Goal: Information Seeking & Learning: Learn about a topic

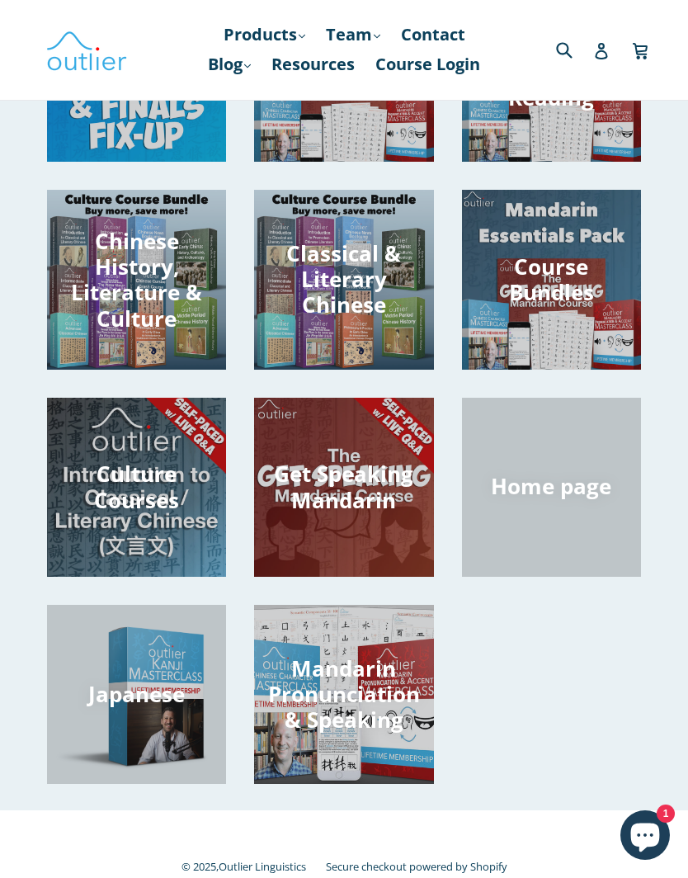
scroll to position [159, 0]
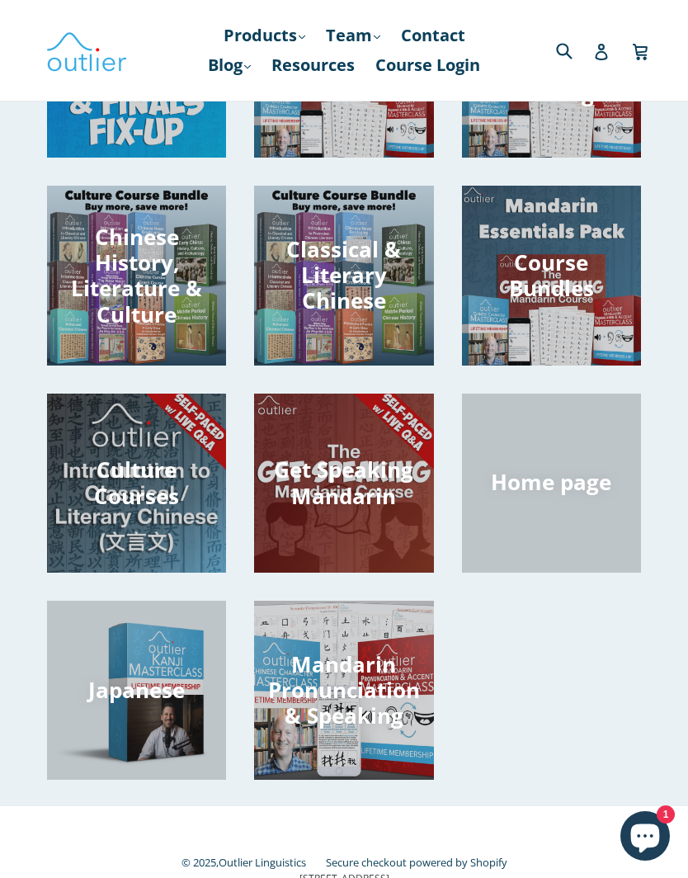
click at [394, 496] on h3 "Get Speaking Mandarin" at bounding box center [343, 482] width 179 height 51
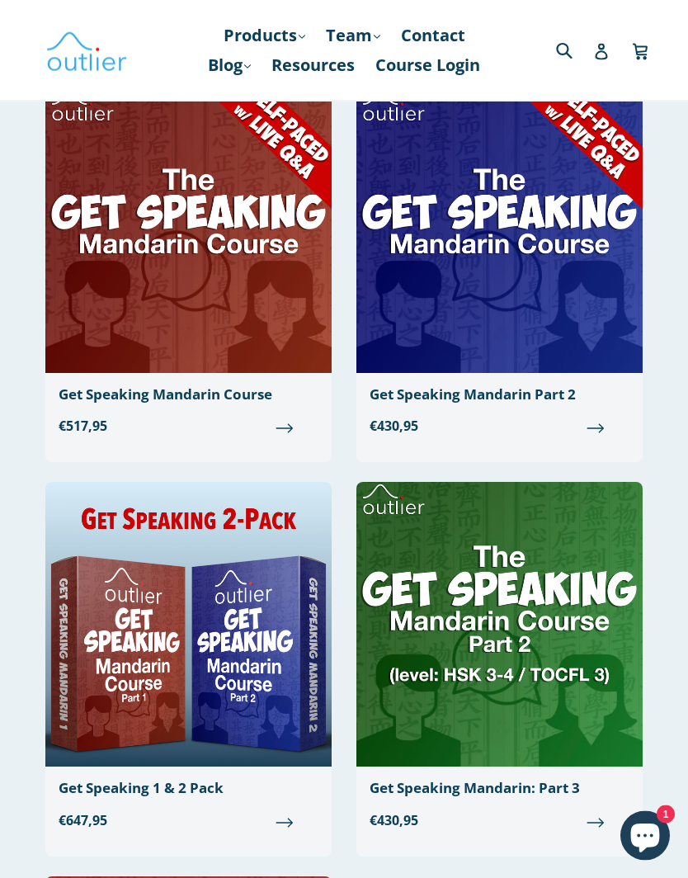
scroll to position [127, 0]
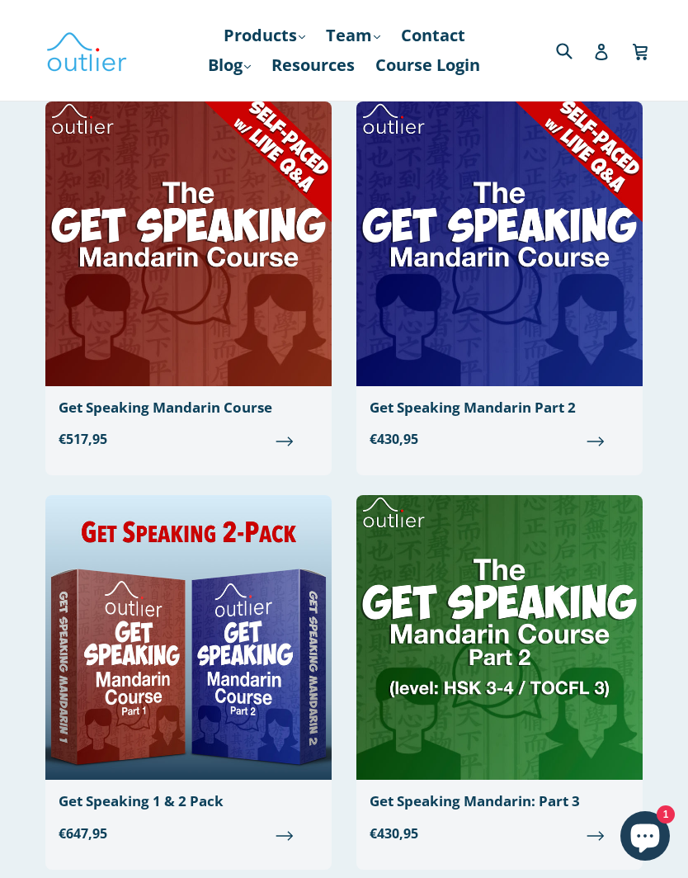
click at [124, 288] on img at bounding box center [188, 244] width 286 height 285
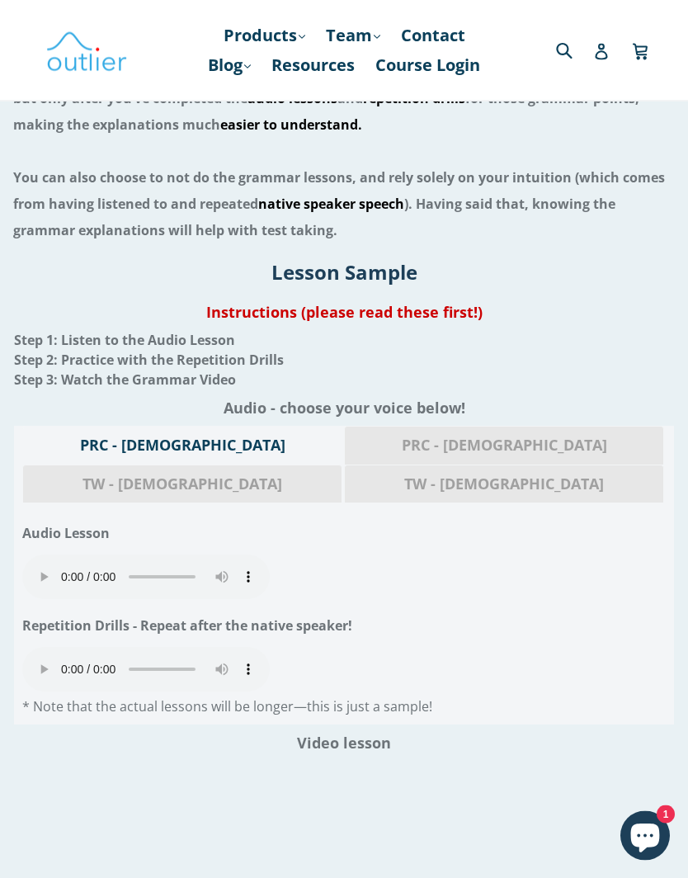
scroll to position [2140, 0]
click at [39, 555] on audio "Your browser does not support the audio element." at bounding box center [146, 577] width 248 height 45
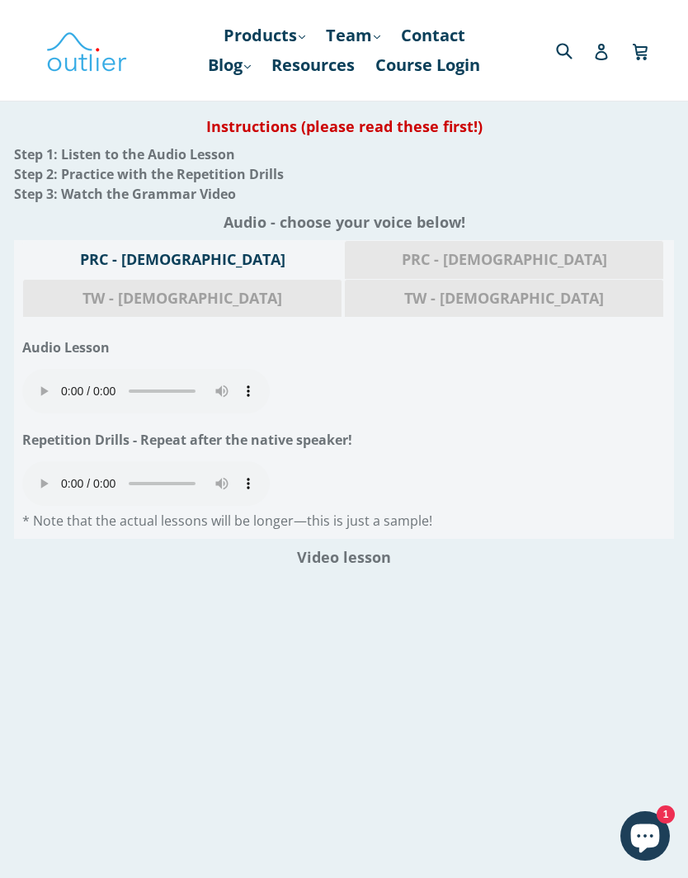
scroll to position [2323, 0]
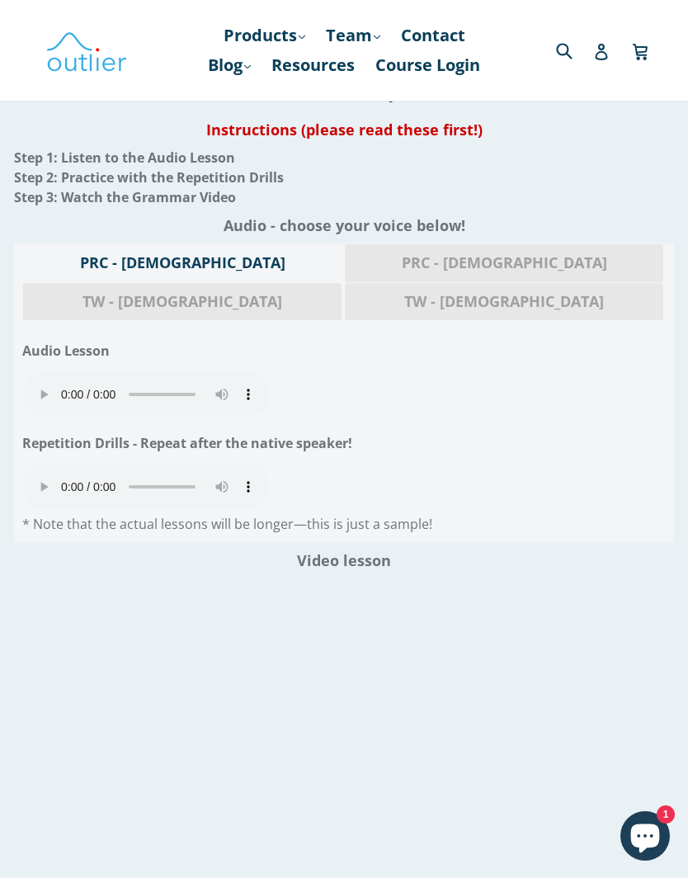
click at [43, 372] on audio "Your browser does not support the audio element." at bounding box center [146, 394] width 248 height 45
click at [38, 465] on audio "Your browser does not support the audio element." at bounding box center [146, 487] width 248 height 45
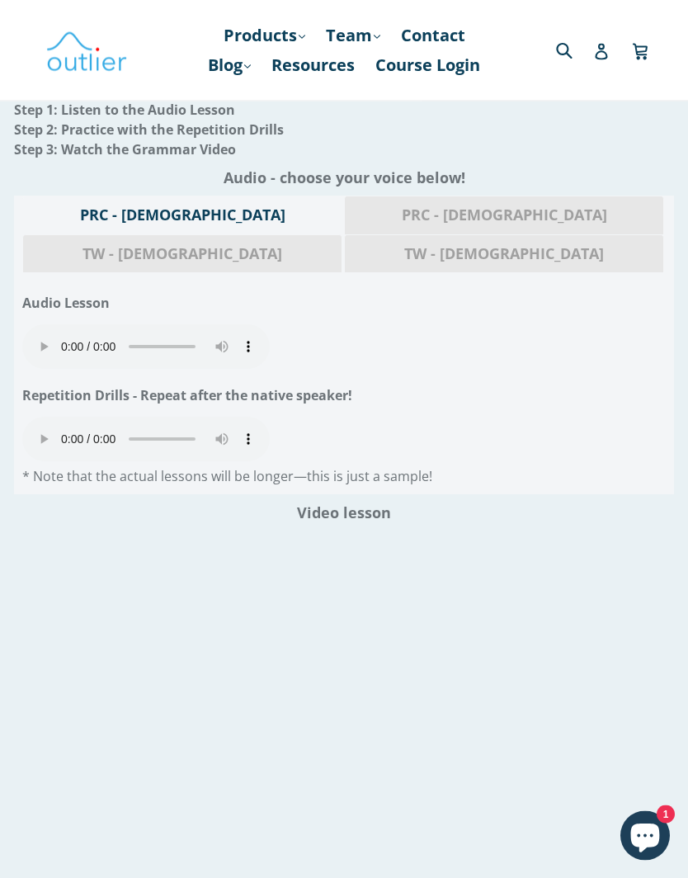
scroll to position [2370, 0]
click at [40, 417] on audio "Your browser does not support the audio element." at bounding box center [146, 439] width 248 height 45
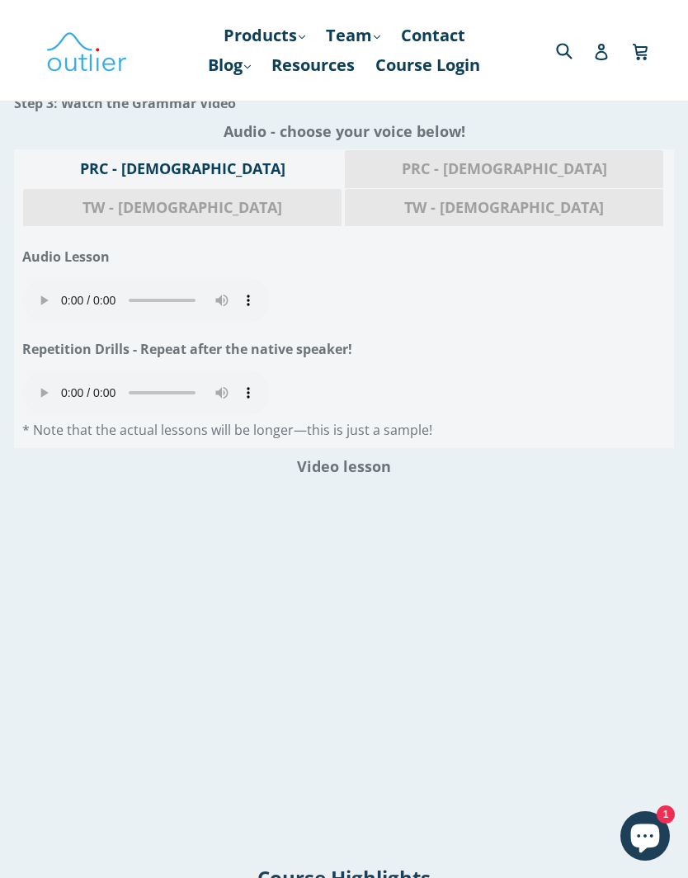
scroll to position [2416, 0]
click at [636, 320] on div "PRC - [DEMOGRAPHIC_DATA] PRC - [DEMOGRAPHIC_DATA] TW - [DEMOGRAPHIC_DATA] TW - …" at bounding box center [344, 299] width 660 height 299
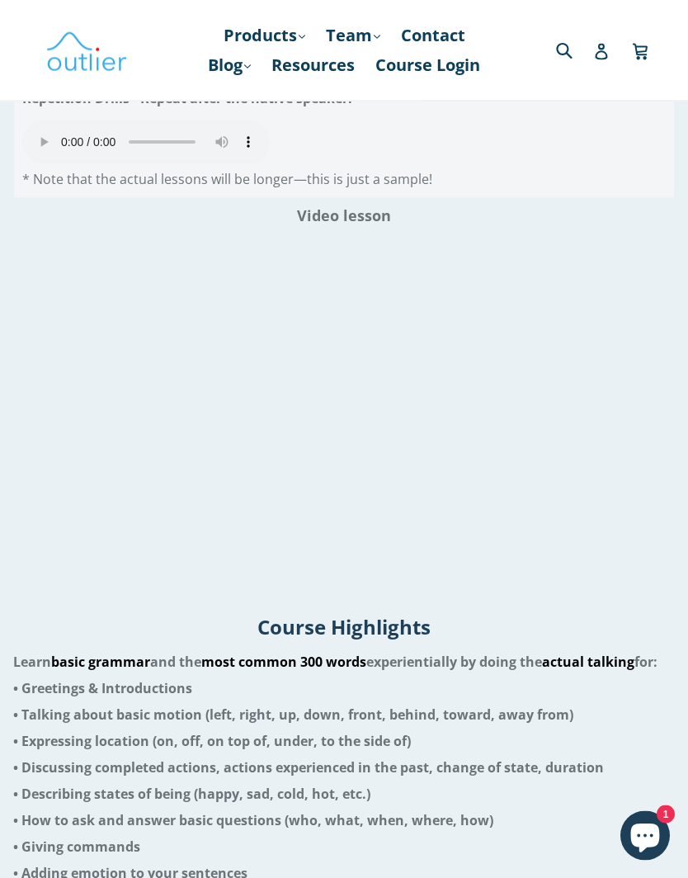
scroll to position [2668, 0]
click at [548, 675] on li "• Greetings & Introductions • Talking about basic motion (left, right, up, down…" at bounding box center [344, 794] width 662 height 238
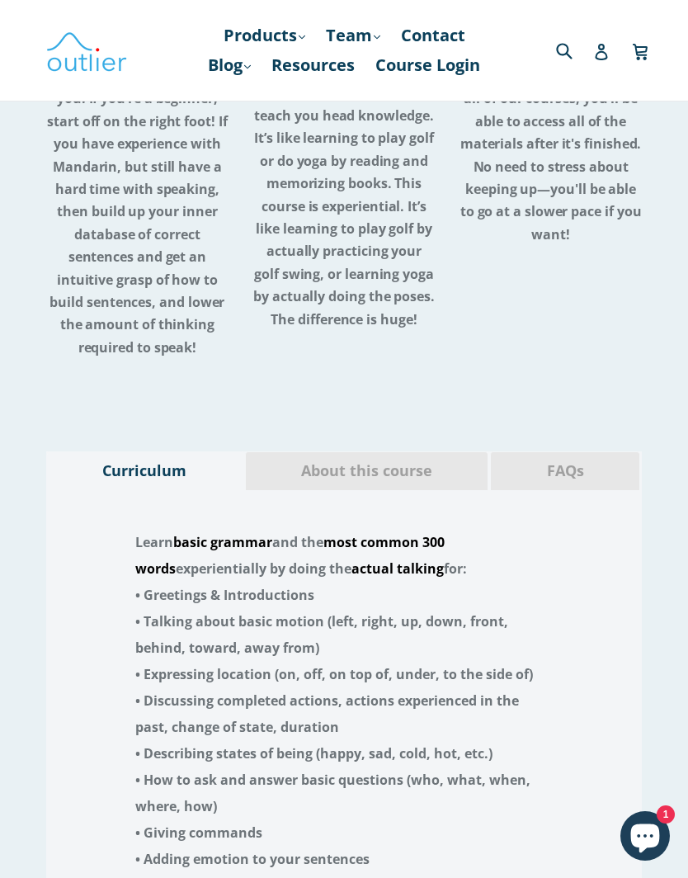
scroll to position [3750, 0]
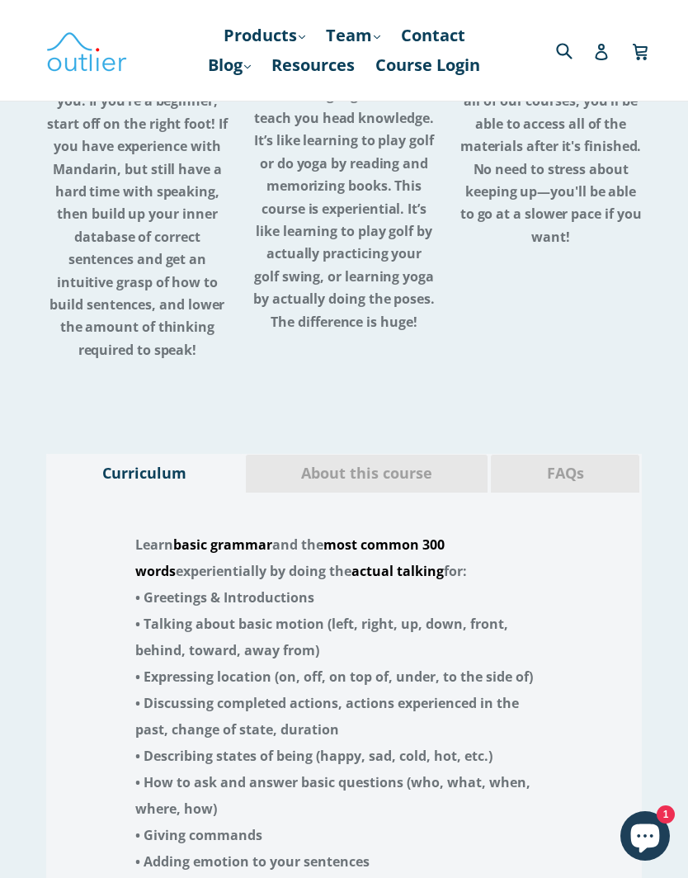
click at [431, 463] on span "About this course" at bounding box center [367, 473] width 218 height 21
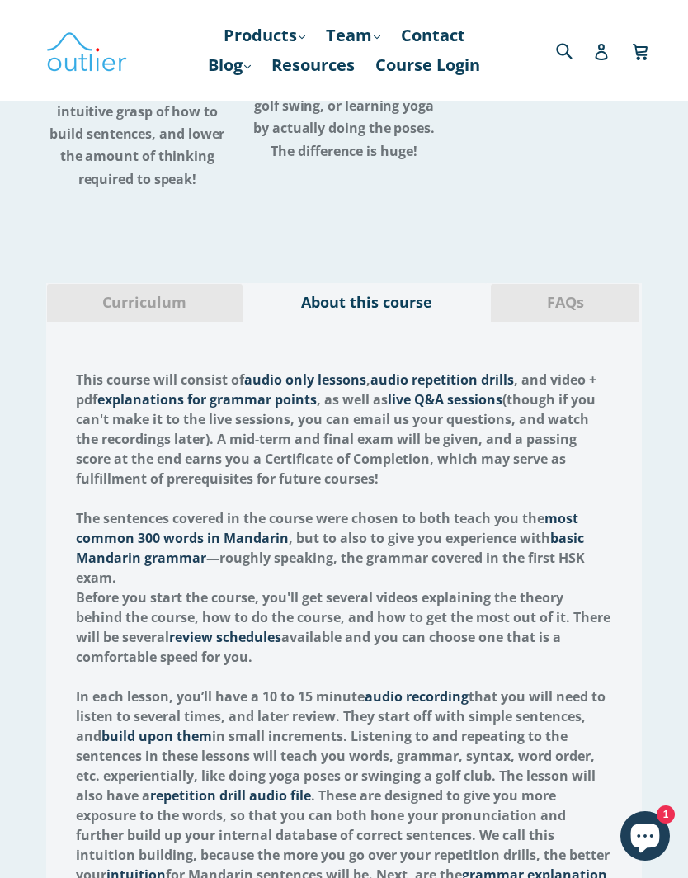
scroll to position [3920, 0]
click at [603, 284] on div "FAQs" at bounding box center [565, 303] width 150 height 39
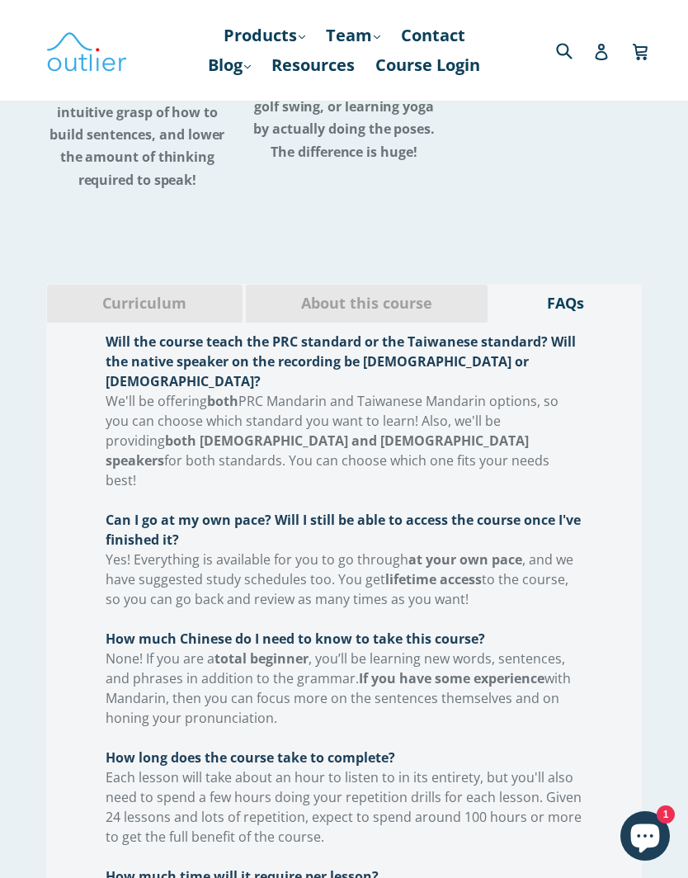
click at [427, 293] on span "About this course" at bounding box center [367, 303] width 218 height 21
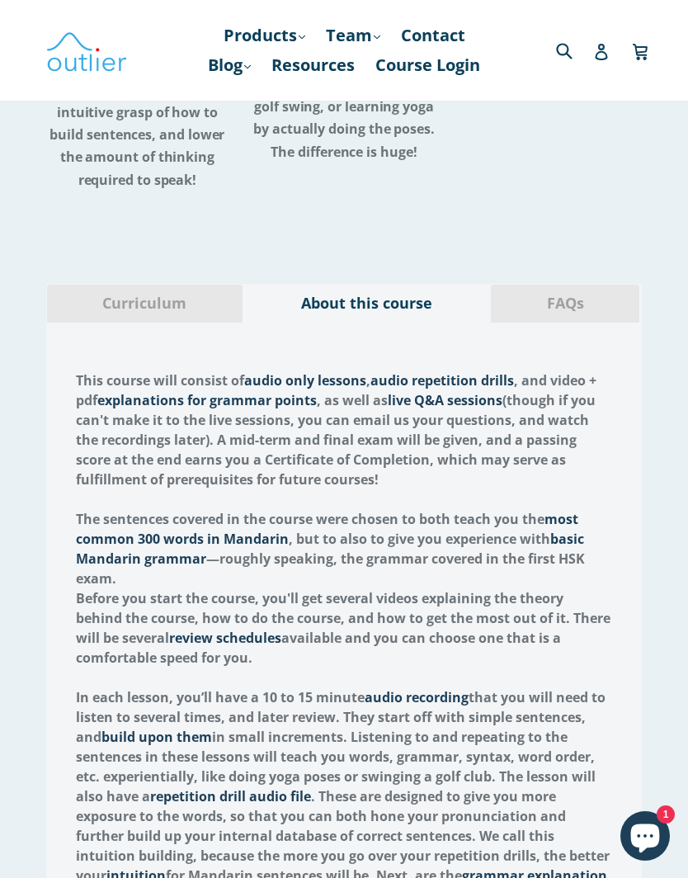
click at [118, 293] on span "Curriculum" at bounding box center [144, 303] width 171 height 21
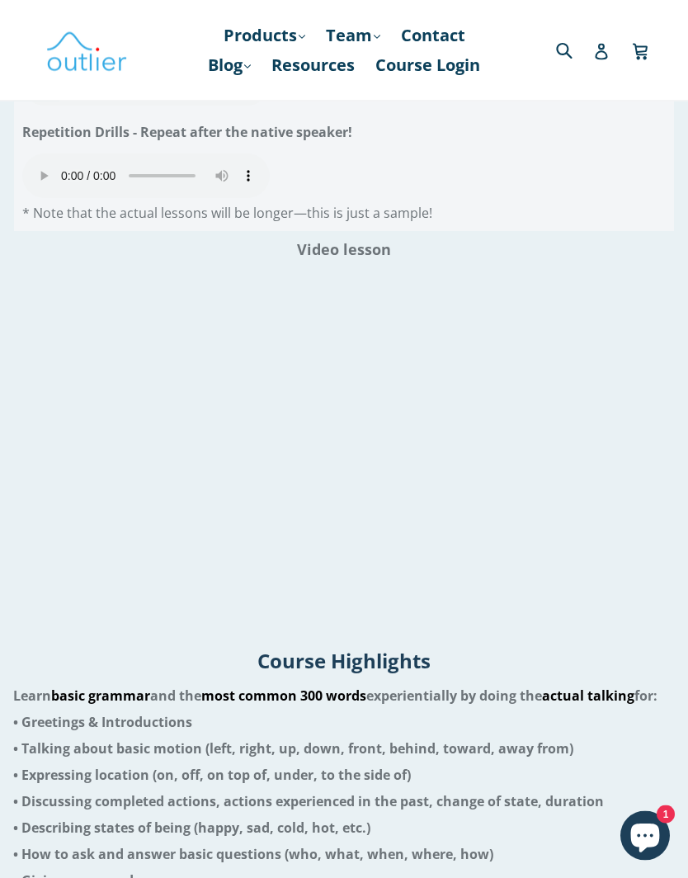
scroll to position [2635, 0]
